Goal: Task Accomplishment & Management: Manage account settings

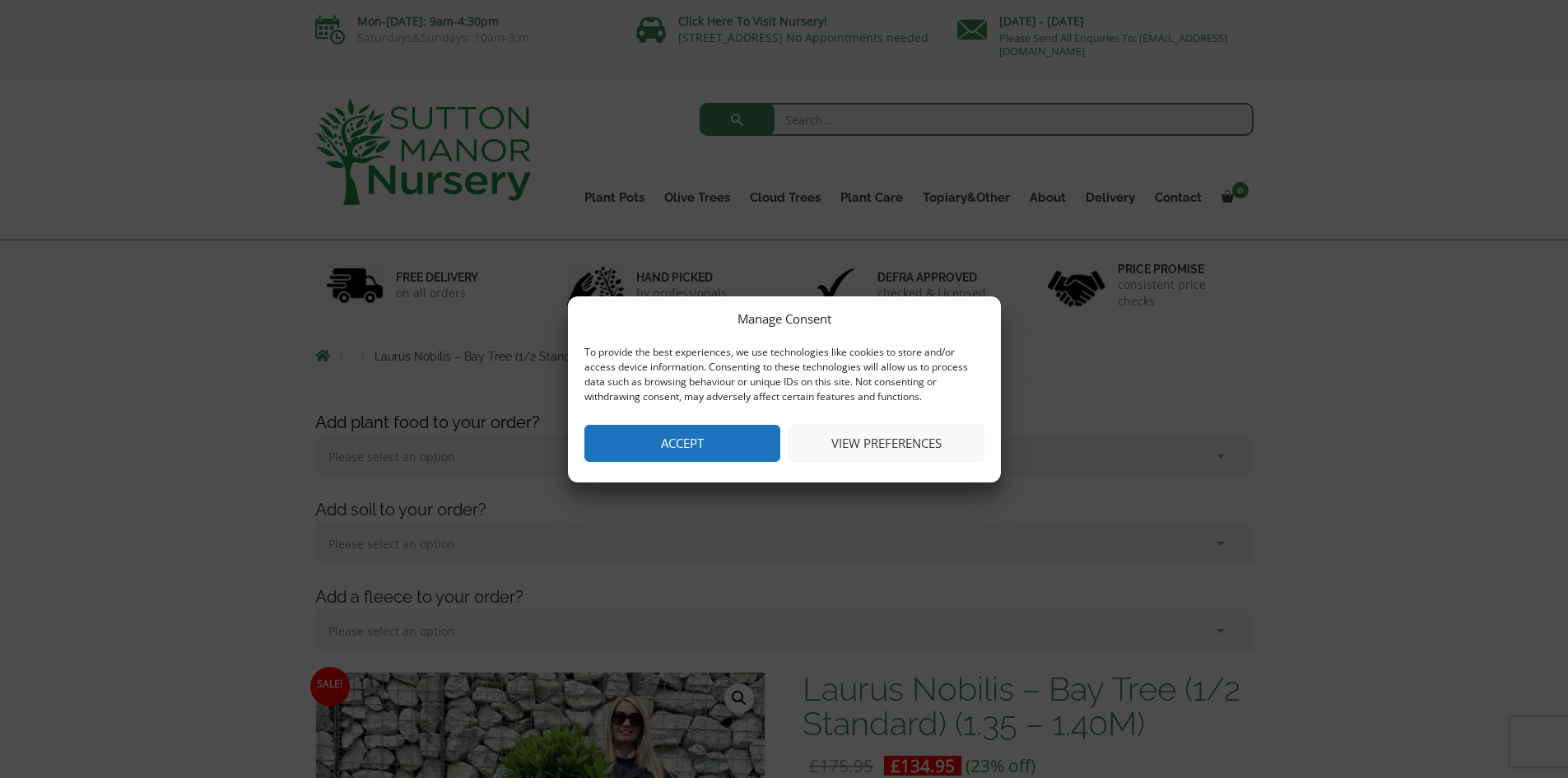
click at [959, 429] on button "View preferences" at bounding box center [887, 444] width 196 height 37
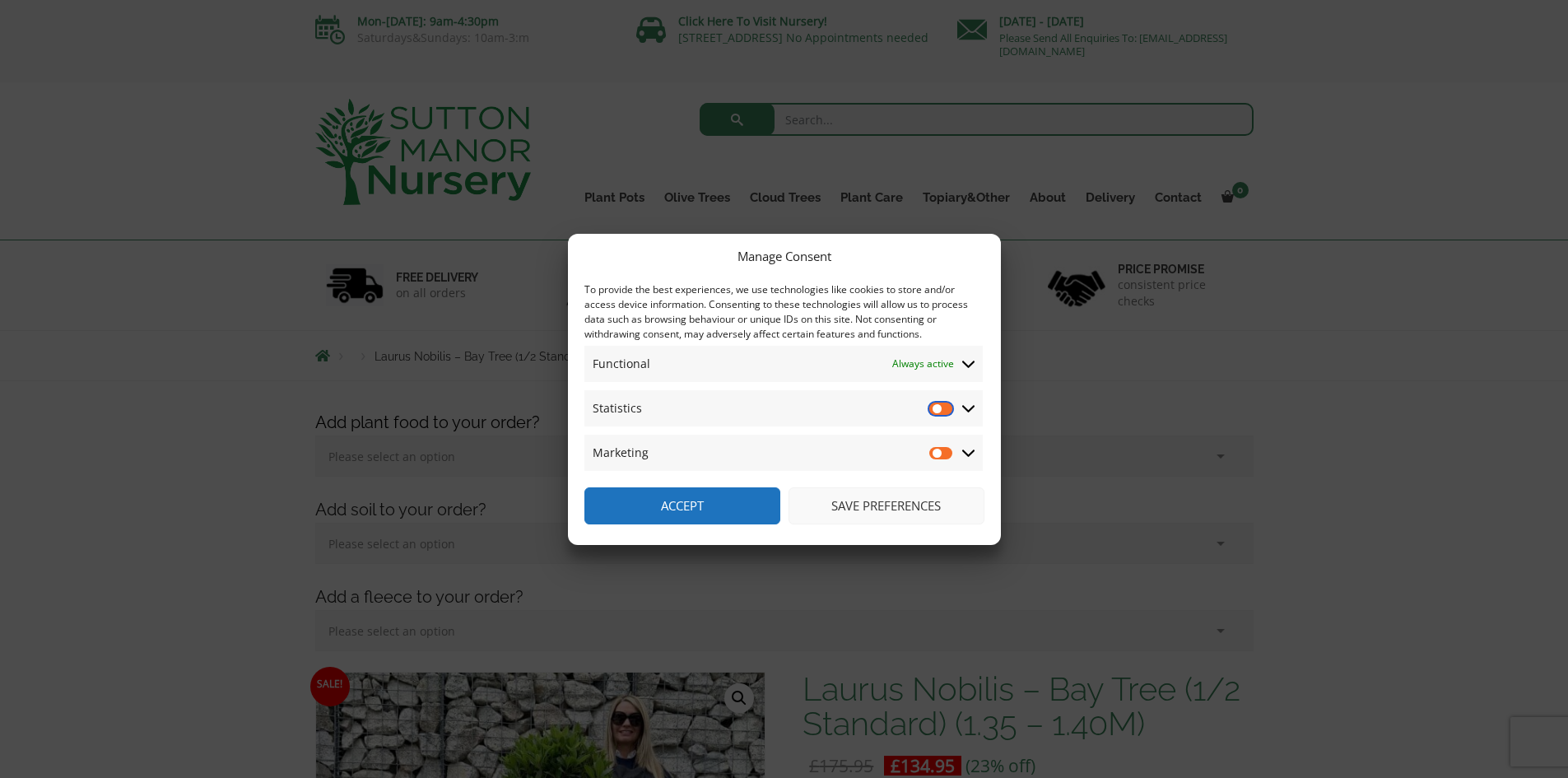
click at [945, 405] on input "Statistics" at bounding box center [942, 408] width 25 height 17
checkbox input "true"
click at [933, 453] on input "Marketing" at bounding box center [942, 453] width 25 height 17
click at [938, 448] on input "Marketing" at bounding box center [942, 453] width 25 height 17
checkbox input "false"
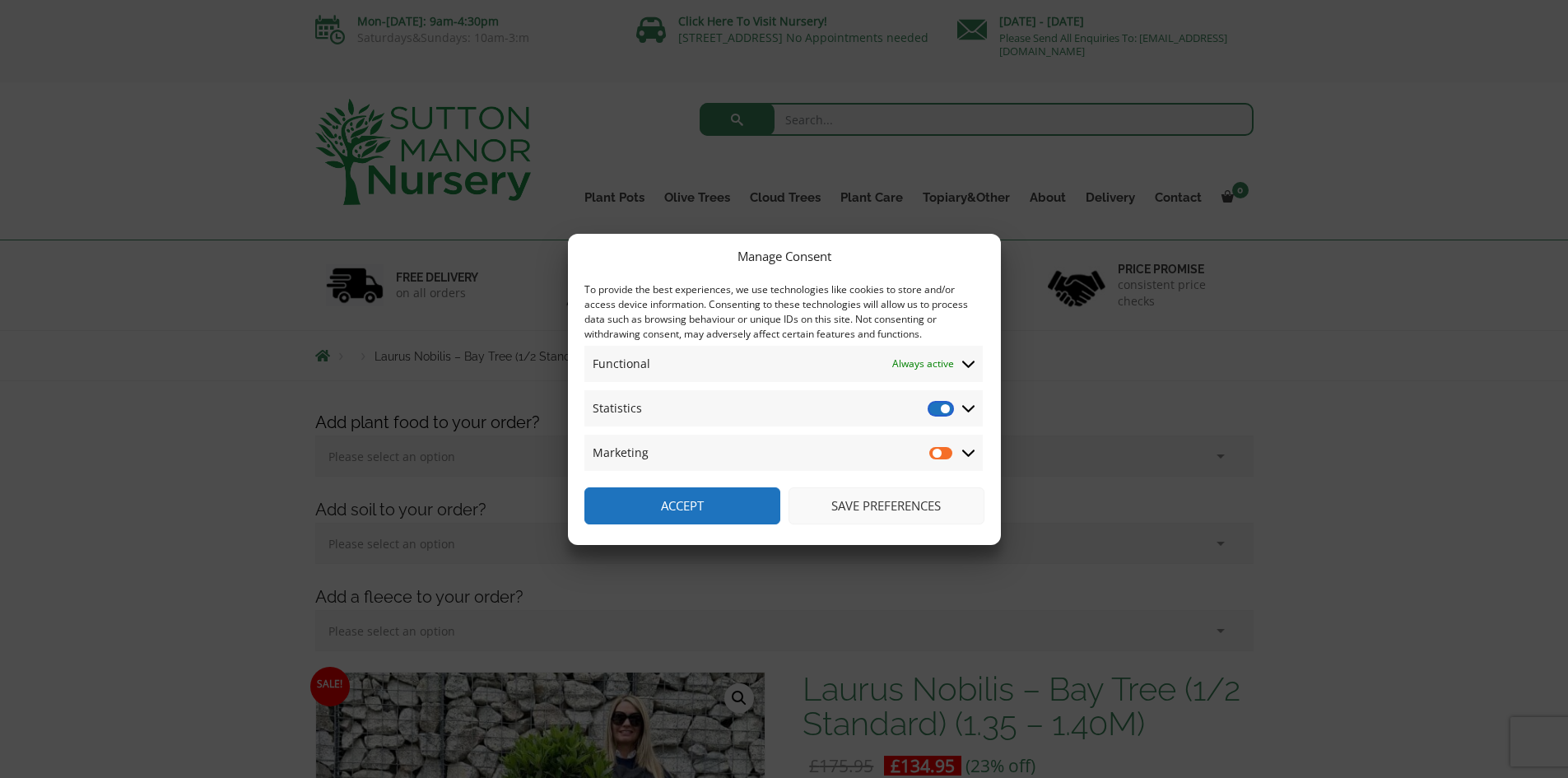
click at [942, 408] on input "Statistics" at bounding box center [942, 408] width 25 height 17
checkbox input "false"
click at [914, 502] on button "Save preferences" at bounding box center [887, 506] width 196 height 37
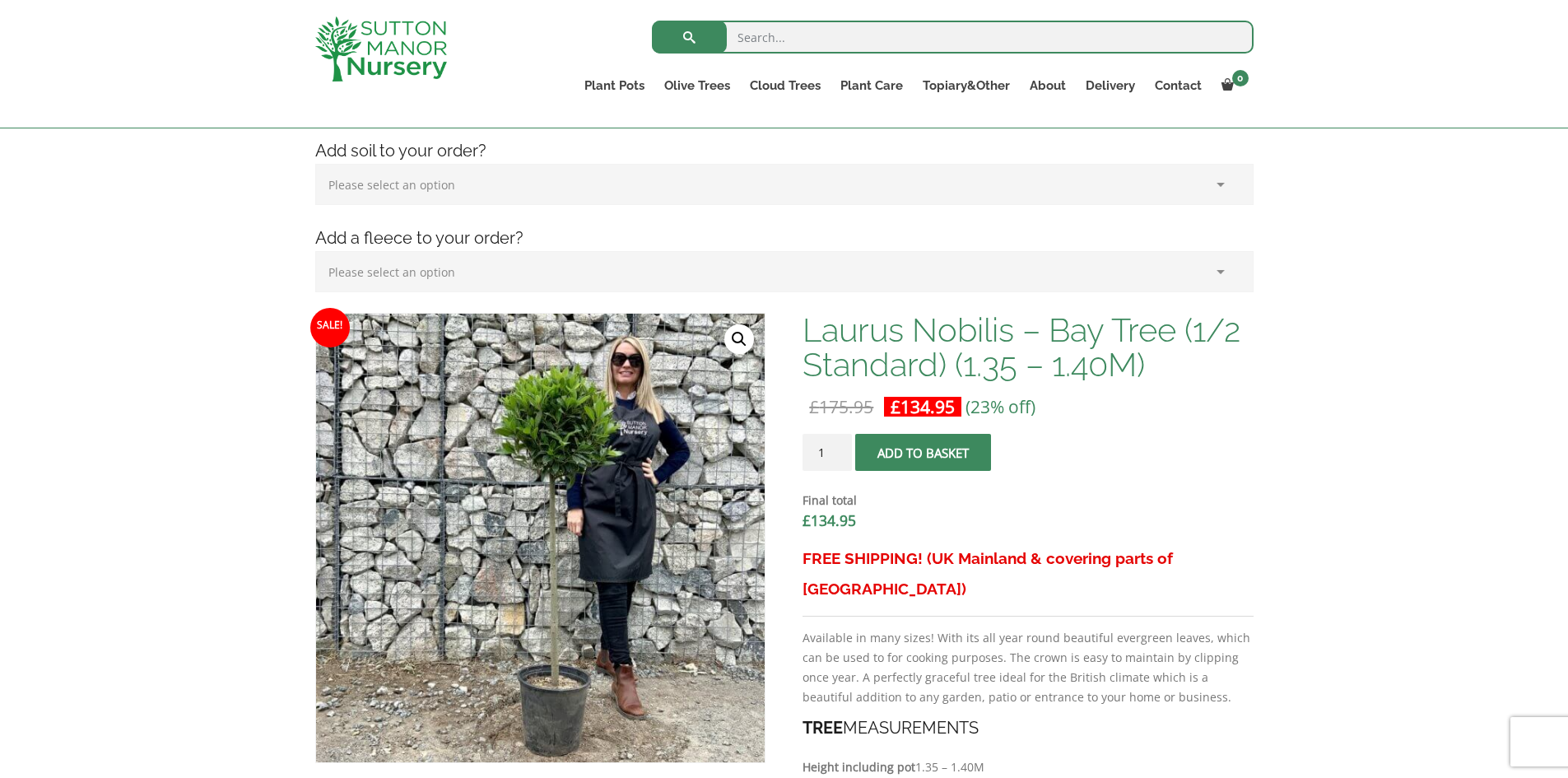
scroll to position [412, 0]
